Goal: Find specific page/section

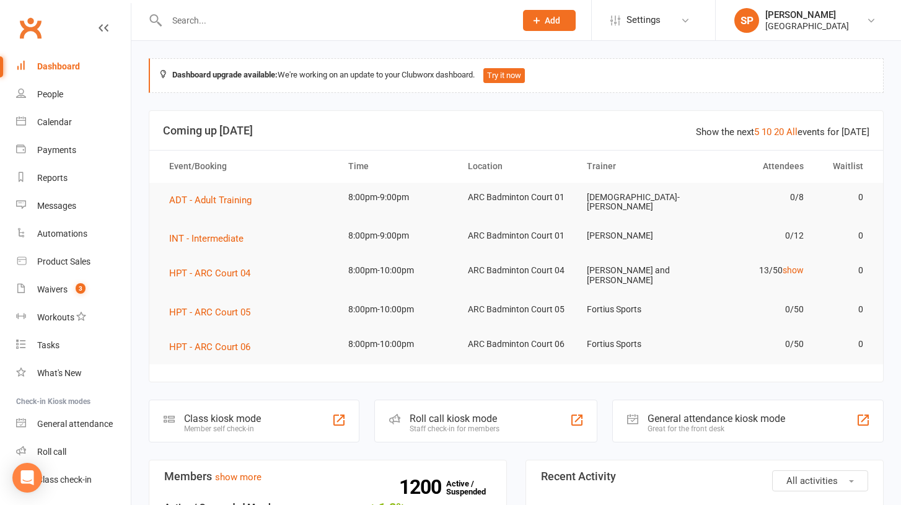
click at [294, 21] on input "text" at bounding box center [335, 20] width 344 height 17
paste input "[PERSON_NAME]"
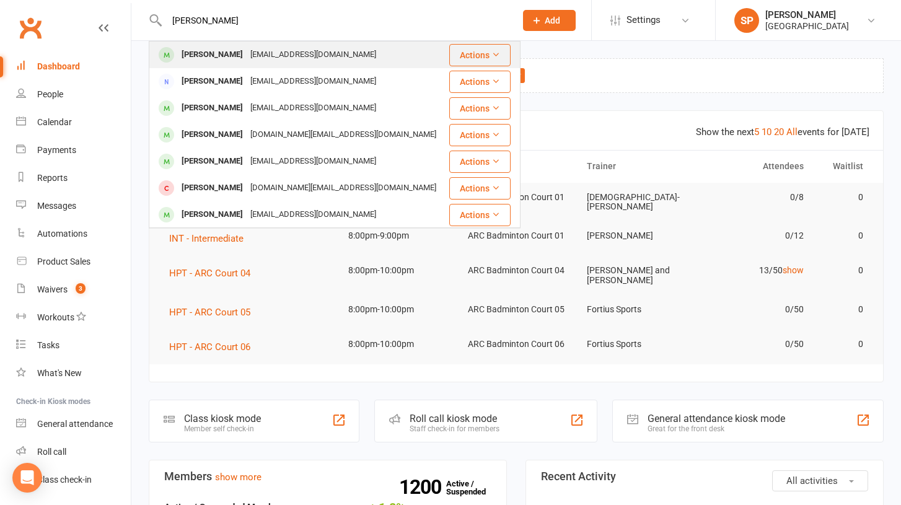
type input "[PERSON_NAME]"
click at [244, 56] on div "[PERSON_NAME]" at bounding box center [212, 55] width 69 height 18
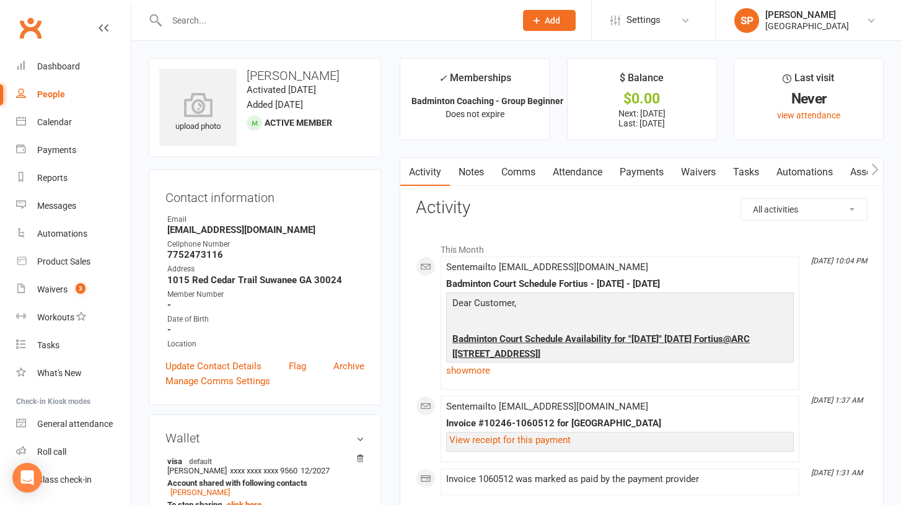
click at [655, 170] on link "Payments" at bounding box center [641, 172] width 61 height 29
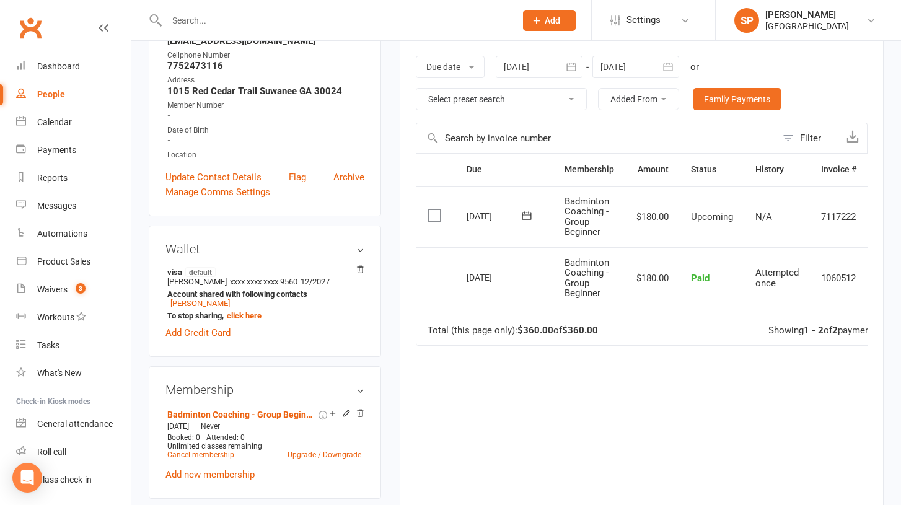
scroll to position [198, 0]
